Goal: Task Accomplishment & Management: Complete application form

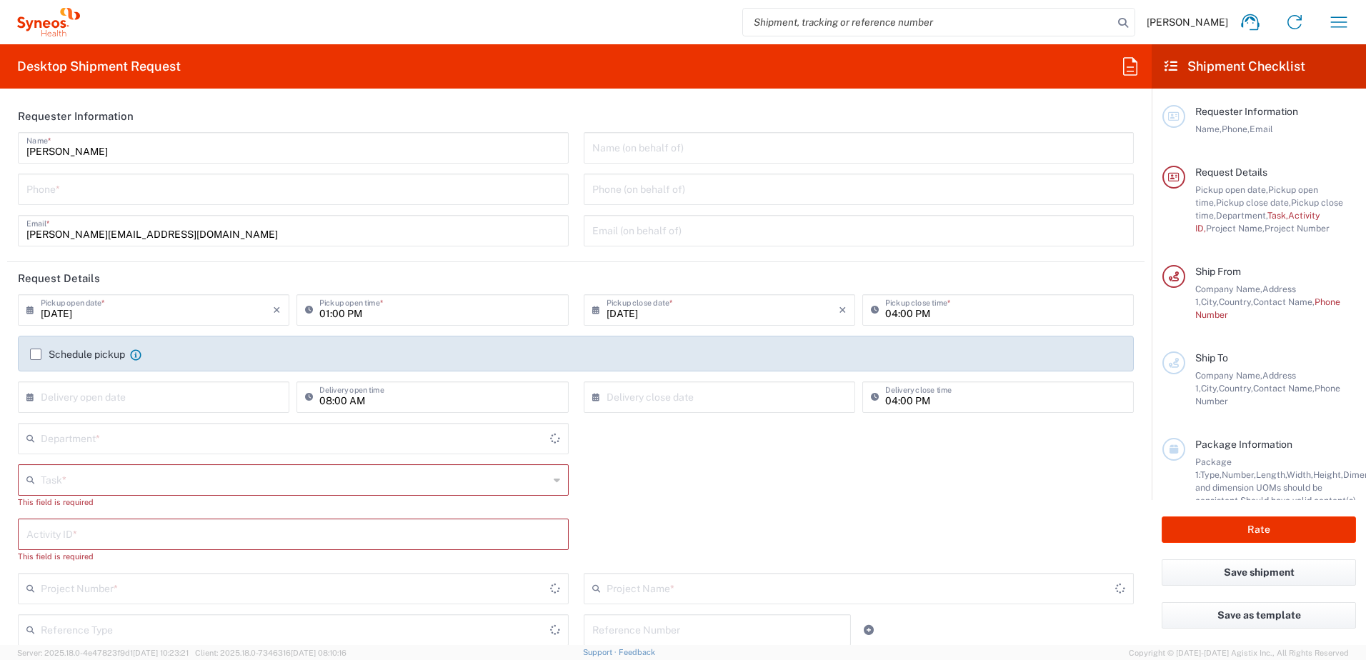
type input "4510"
type input "[GEOGRAPHIC_DATA]"
type input "Syneos Health d.o.o. [GEOGRAPHIC_DATA]-[GEOGRAPHIC_DATA]"
click at [116, 199] on input "tel" at bounding box center [293, 188] width 534 height 25
type input "+"
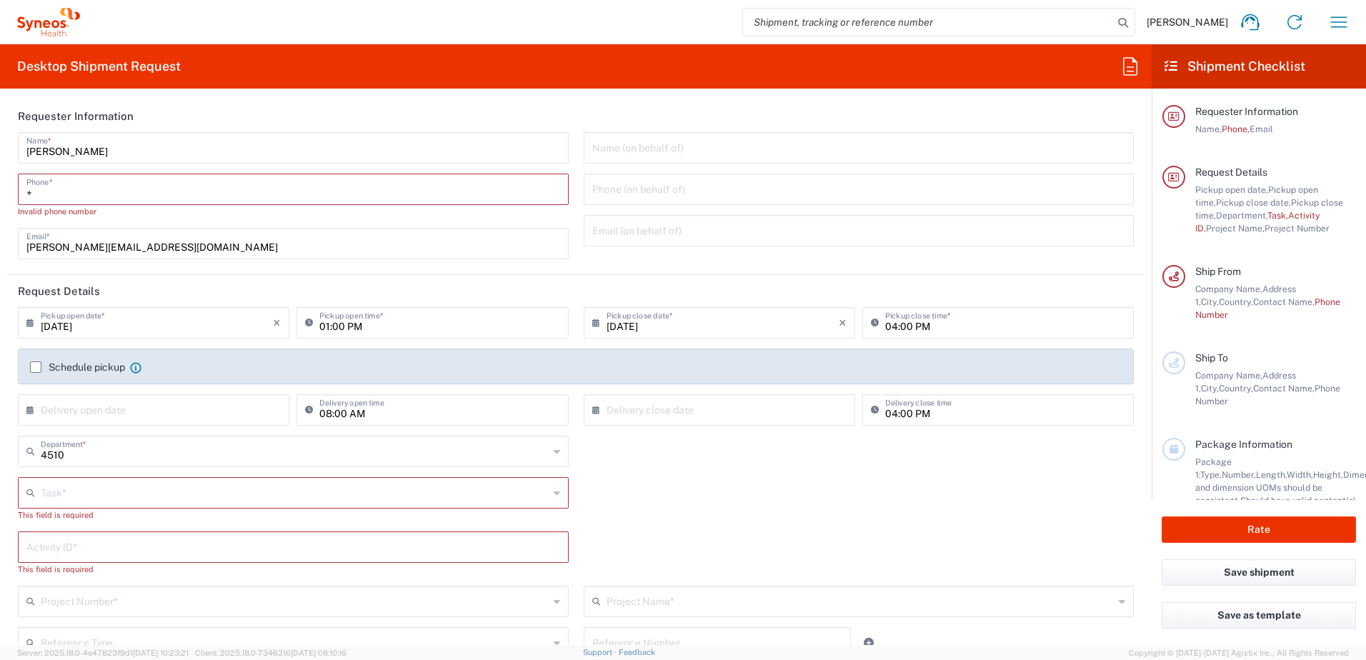
click at [74, 474] on div "4510 Department * 4510 3000 3100 3109 3110 3111 3112 3125 3130 3135 3136 3150 3…" at bounding box center [294, 456] width 566 height 41
click at [90, 496] on input "text" at bounding box center [295, 491] width 508 height 25
click at [229, 505] on div "Task *" at bounding box center [293, 492] width 551 height 31
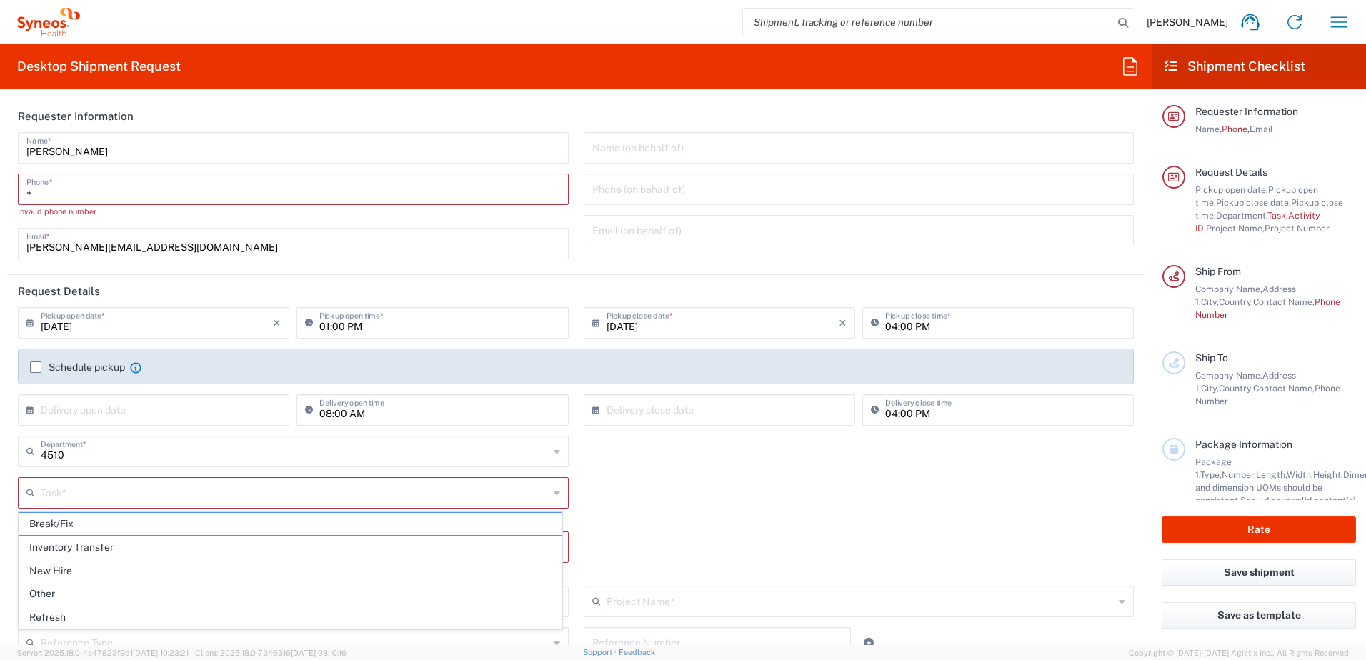
click at [554, 496] on icon at bounding box center [557, 492] width 6 height 23
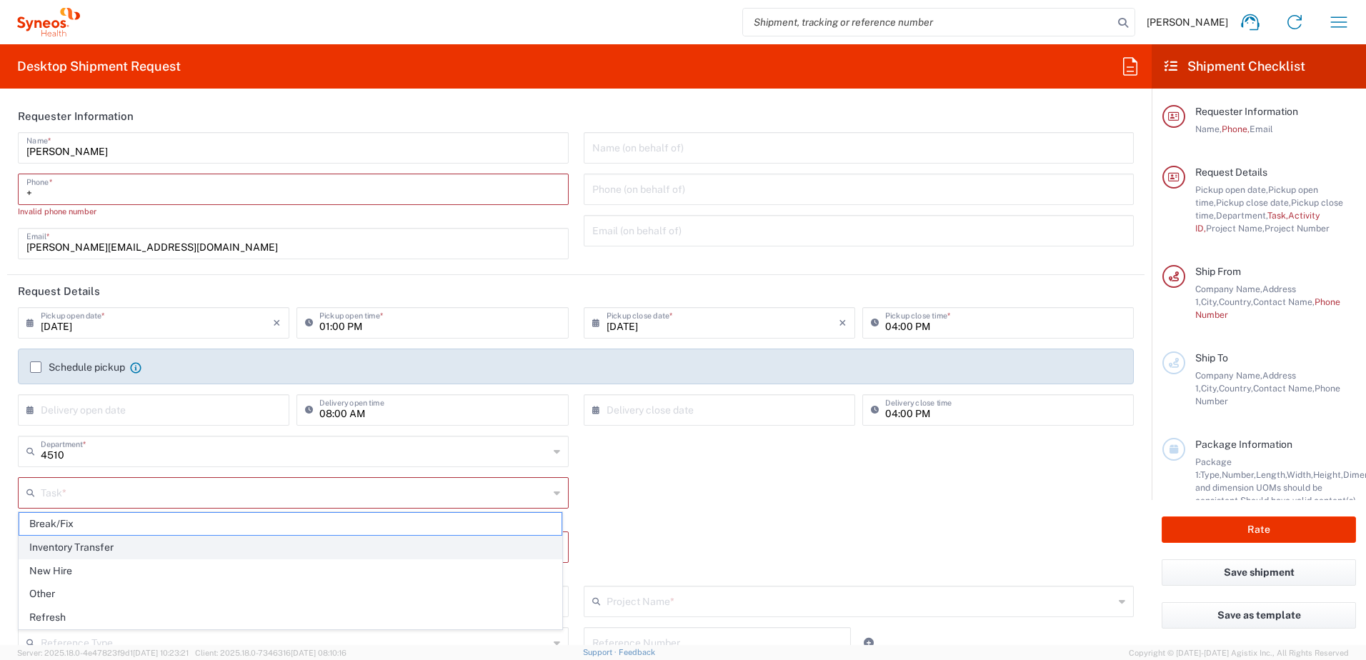
click at [175, 546] on span "Inventory Transfer" at bounding box center [290, 547] width 542 height 22
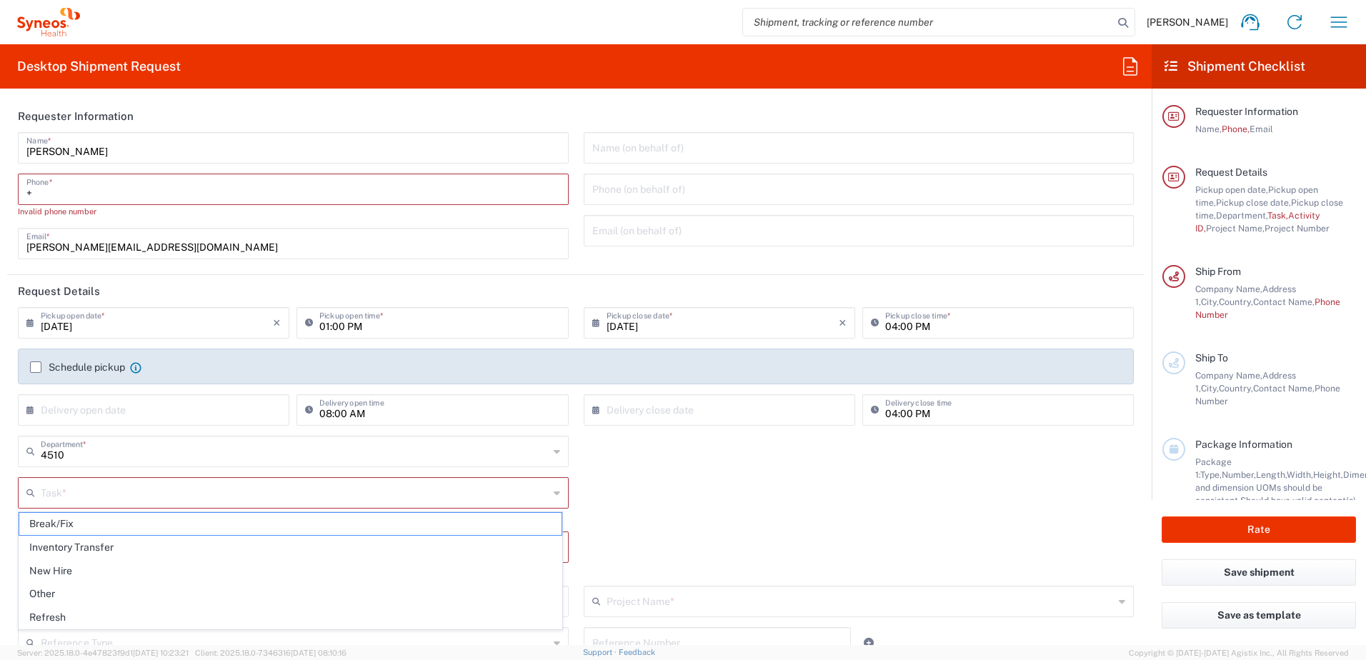
type input "Inventory Transfer"
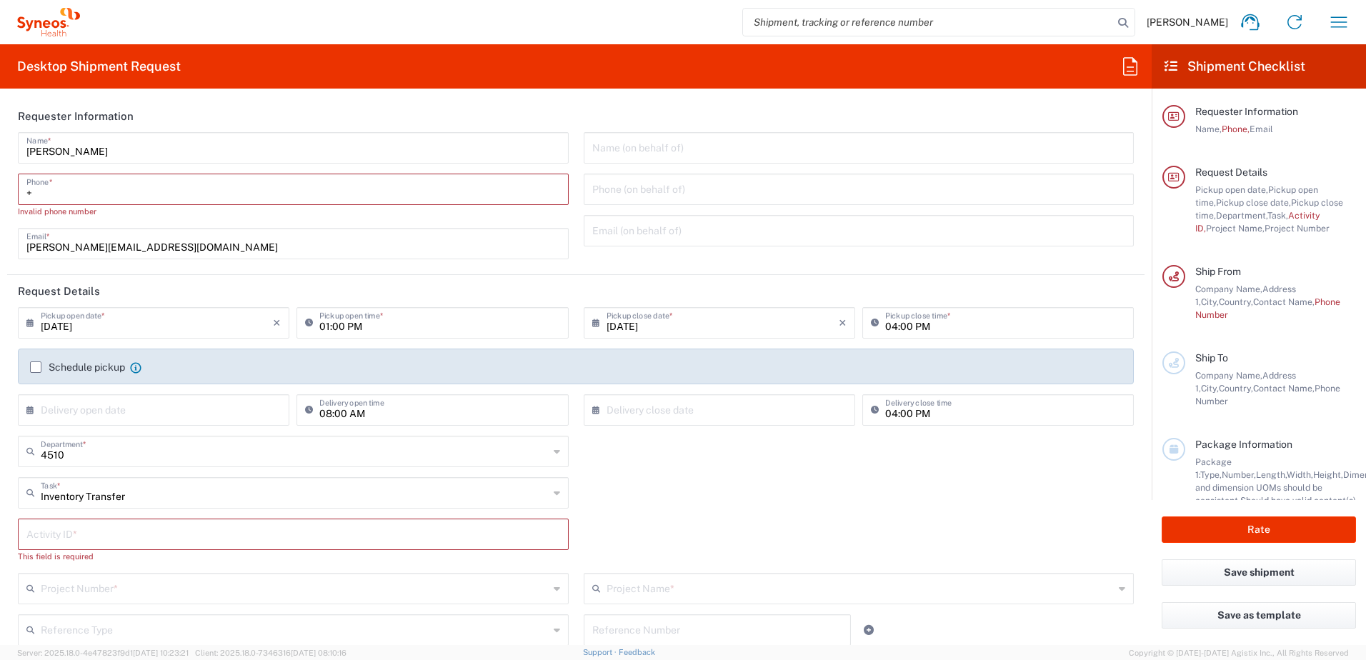
scroll to position [71, 0]
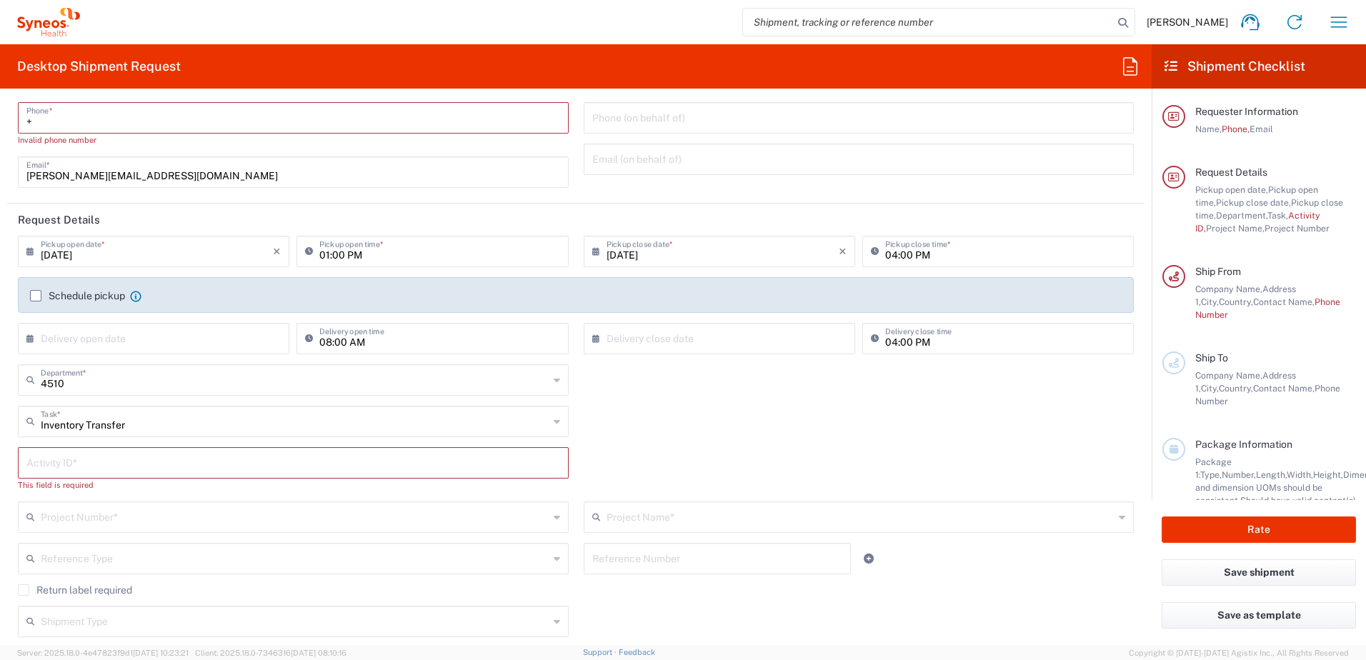
click at [84, 461] on input "text" at bounding box center [293, 461] width 534 height 25
click at [84, 460] on input "text" at bounding box center [293, 461] width 534 height 25
click at [61, 521] on input "text" at bounding box center [295, 516] width 508 height 25
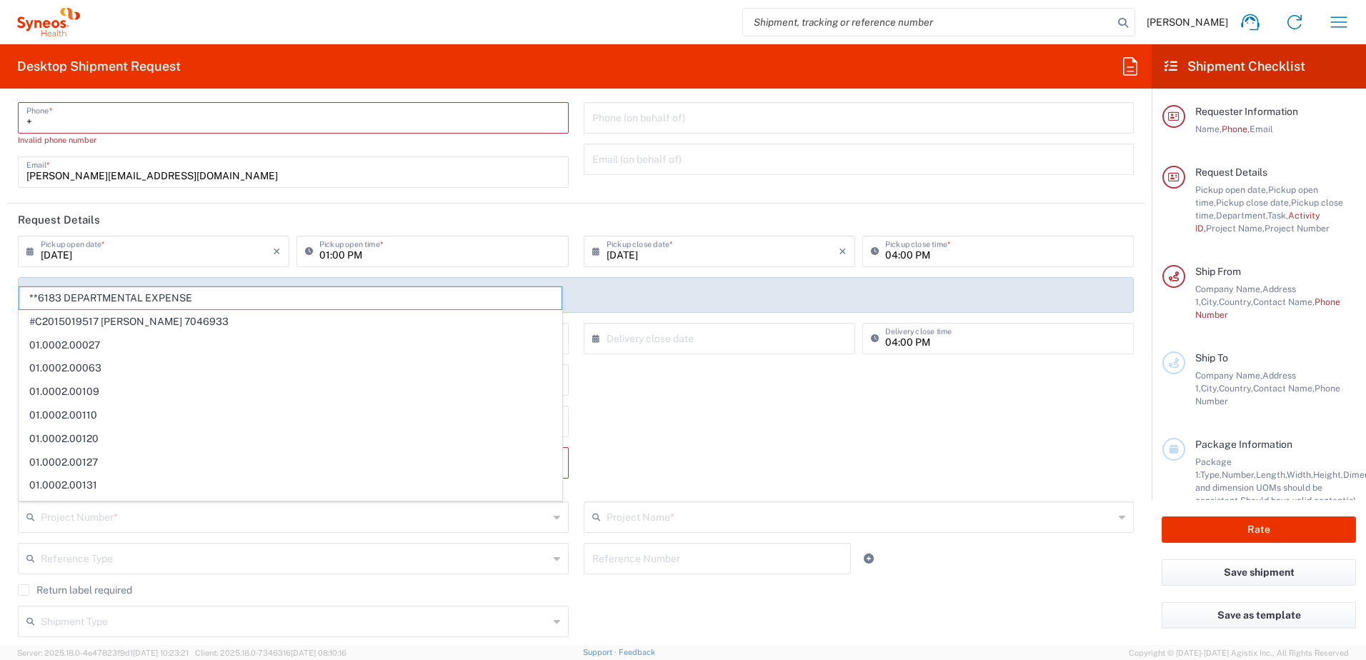
click at [707, 448] on div "Activity ID * This field is required" at bounding box center [576, 474] width 1131 height 54
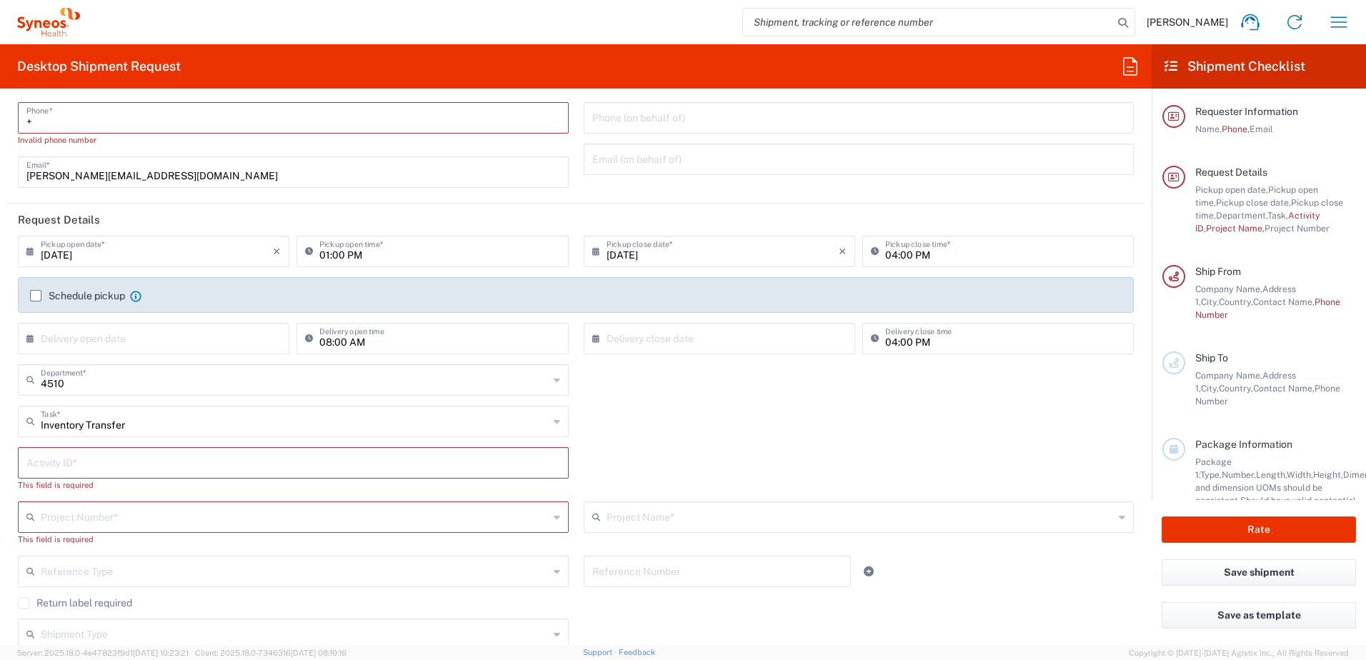
click at [258, 472] on input "text" at bounding box center [293, 461] width 534 height 25
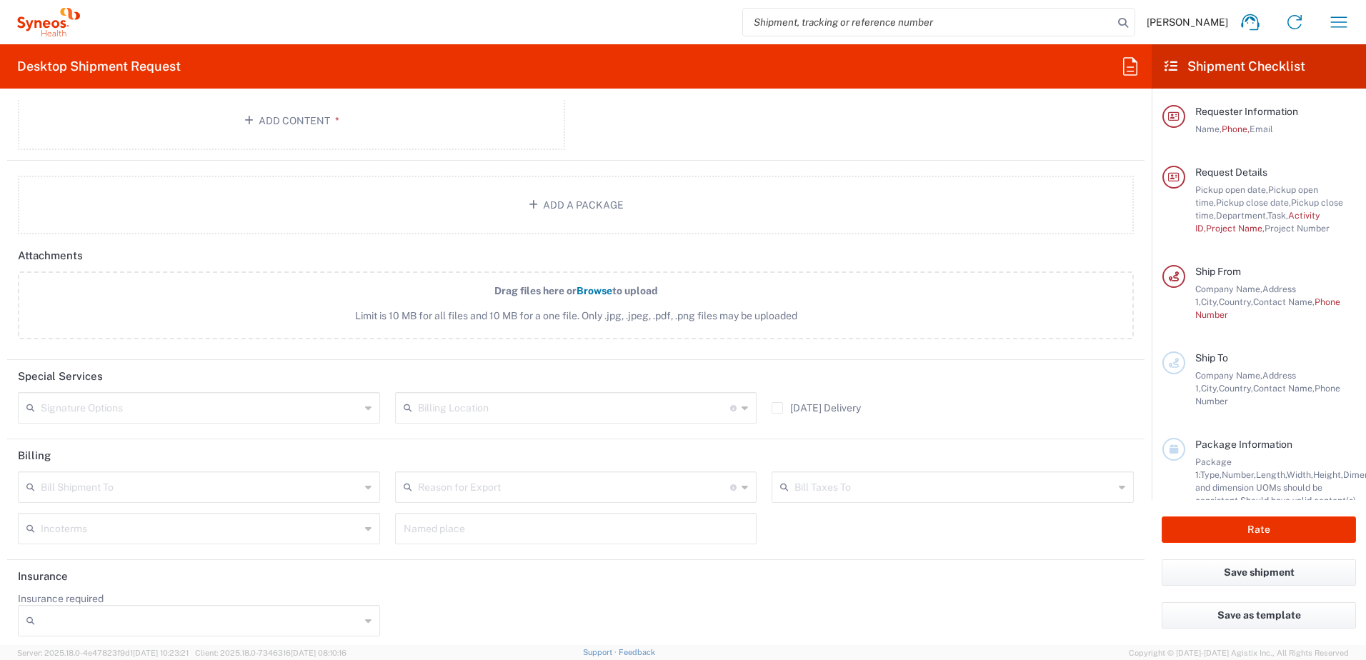
scroll to position [1709, 0]
